Goal: Task Accomplishment & Management: Manage account settings

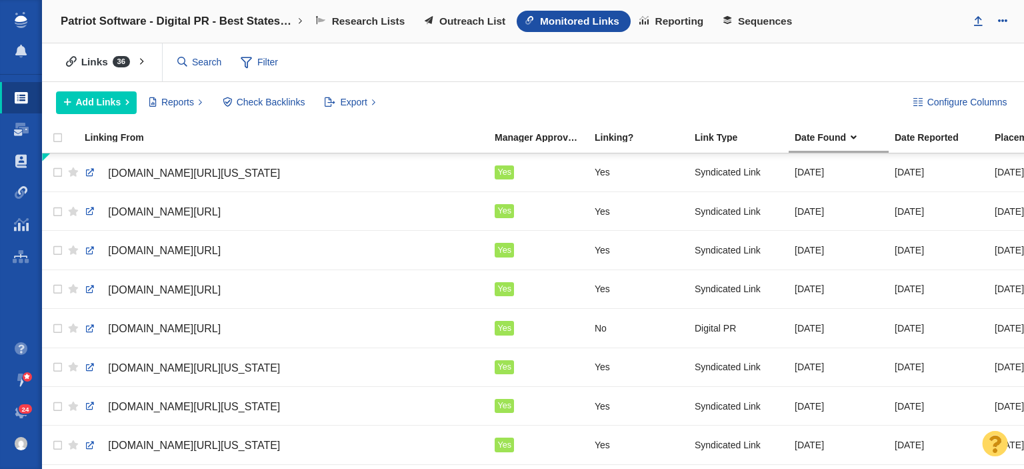
click at [24, 415] on span at bounding box center [21, 411] width 13 height 13
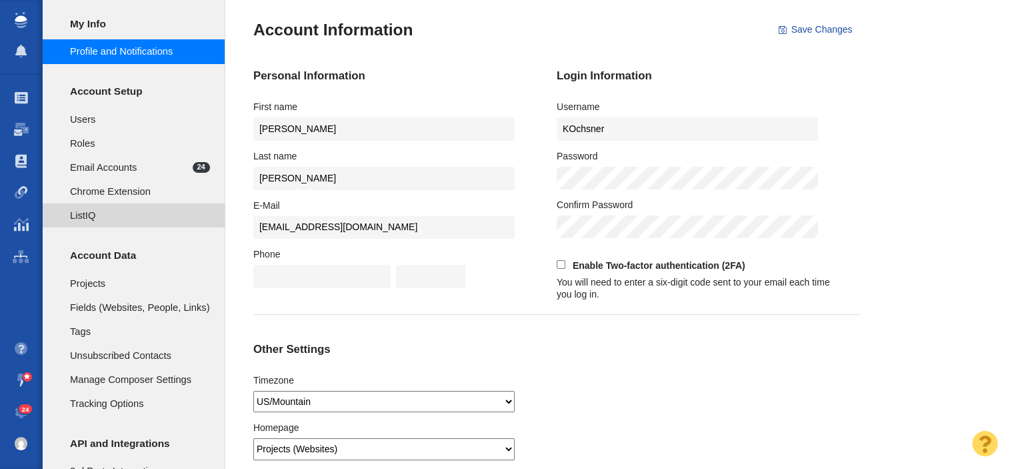
click at [108, 212] on span "ListIQ" at bounding box center [140, 215] width 140 height 15
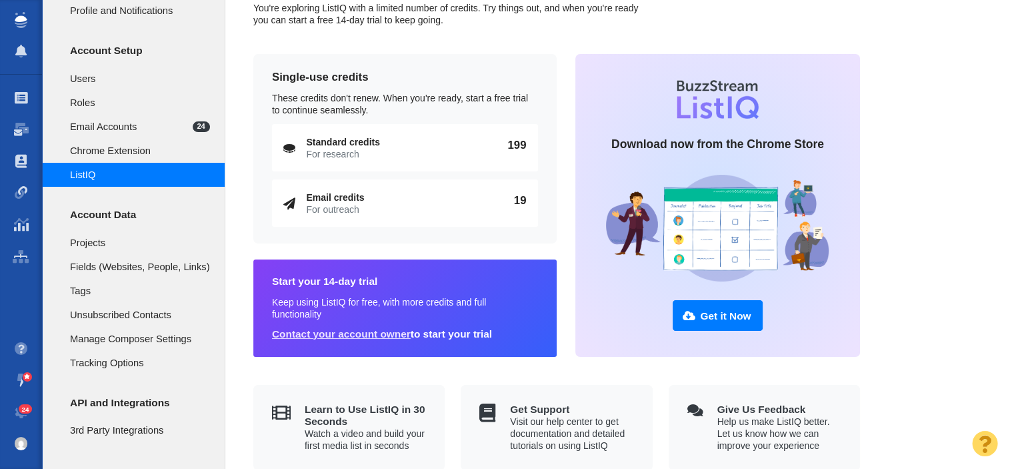
scroll to position [61, 0]
